Goal: Navigation & Orientation: Find specific page/section

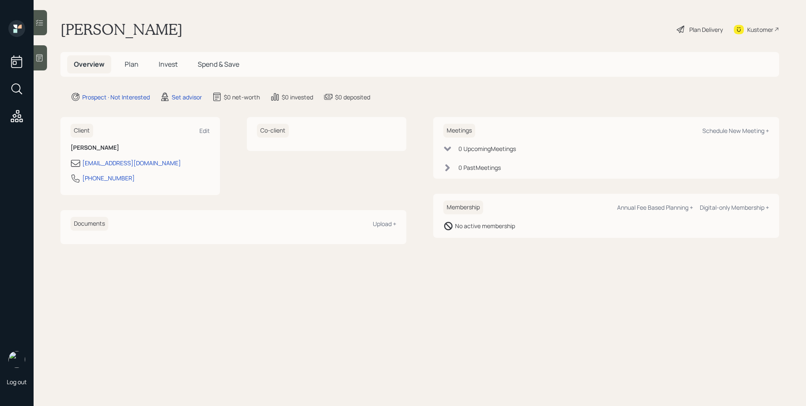
click at [32, 56] on div "Log out" at bounding box center [17, 203] width 34 height 406
click at [34, 56] on div at bounding box center [40, 57] width 13 height 25
click at [39, 61] on icon at bounding box center [40, 58] width 6 height 7
